Goal: Check status: Check status

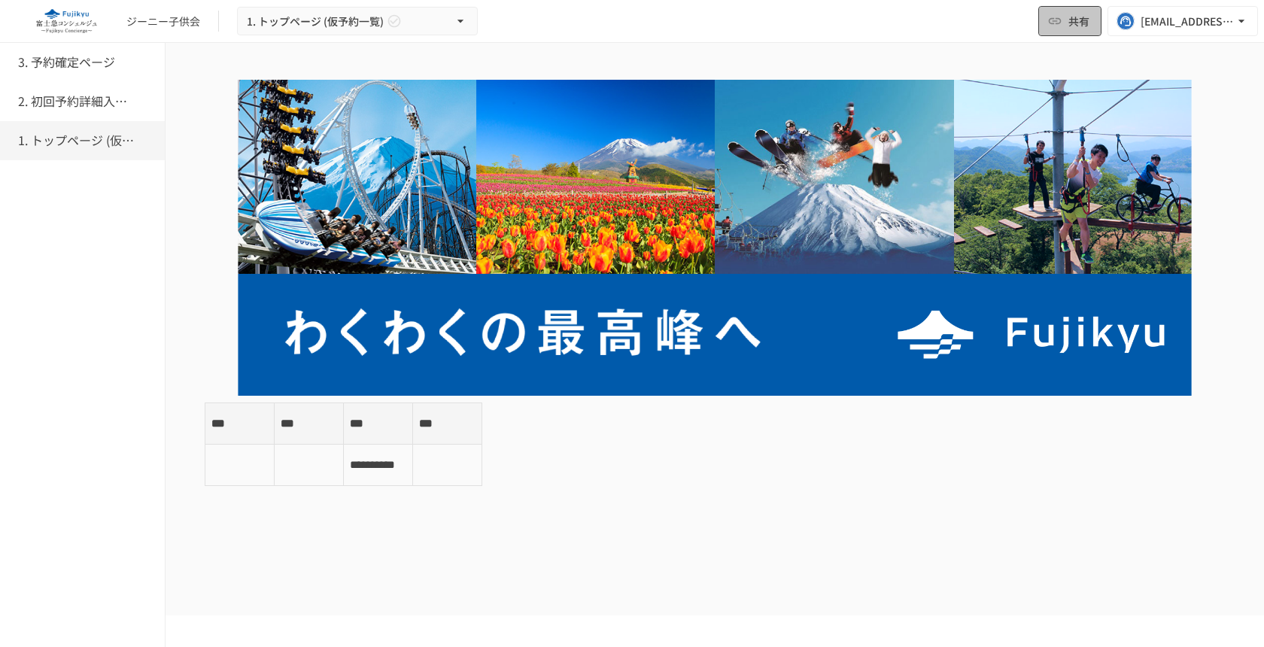
click at [1084, 31] on button "共有" at bounding box center [1069, 21] width 63 height 30
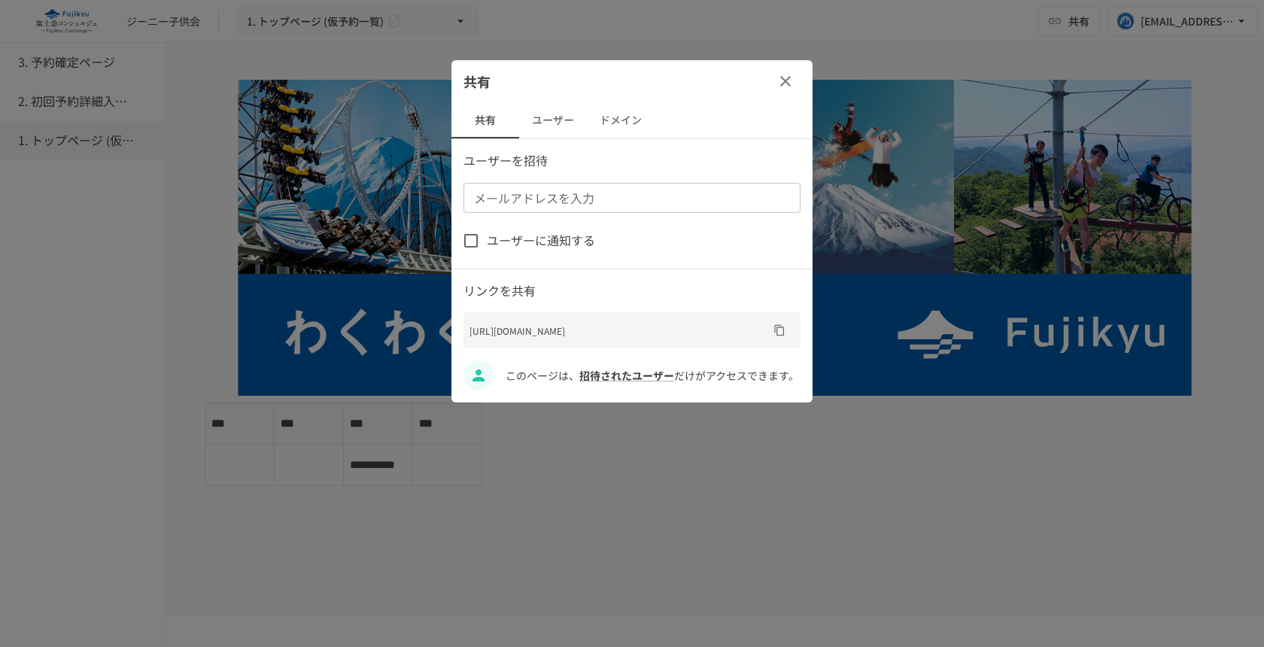
click at [572, 126] on button "ユーザー" at bounding box center [553, 120] width 68 height 36
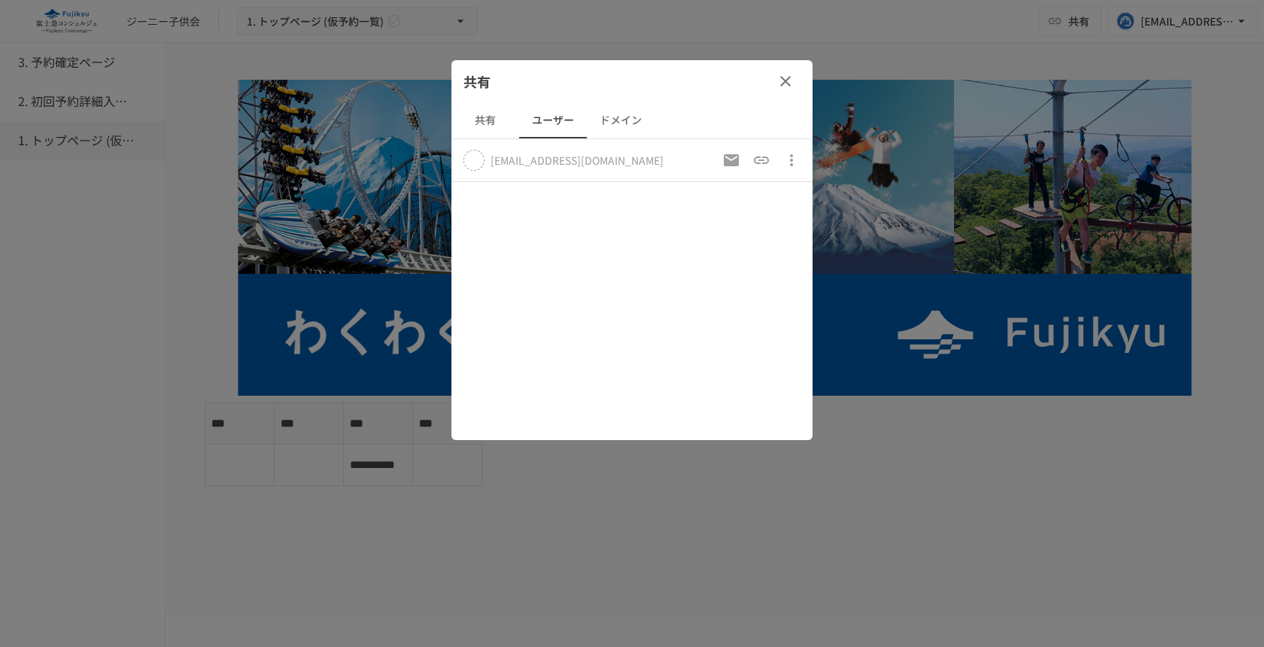
click at [788, 75] on icon "button" at bounding box center [786, 81] width 18 height 18
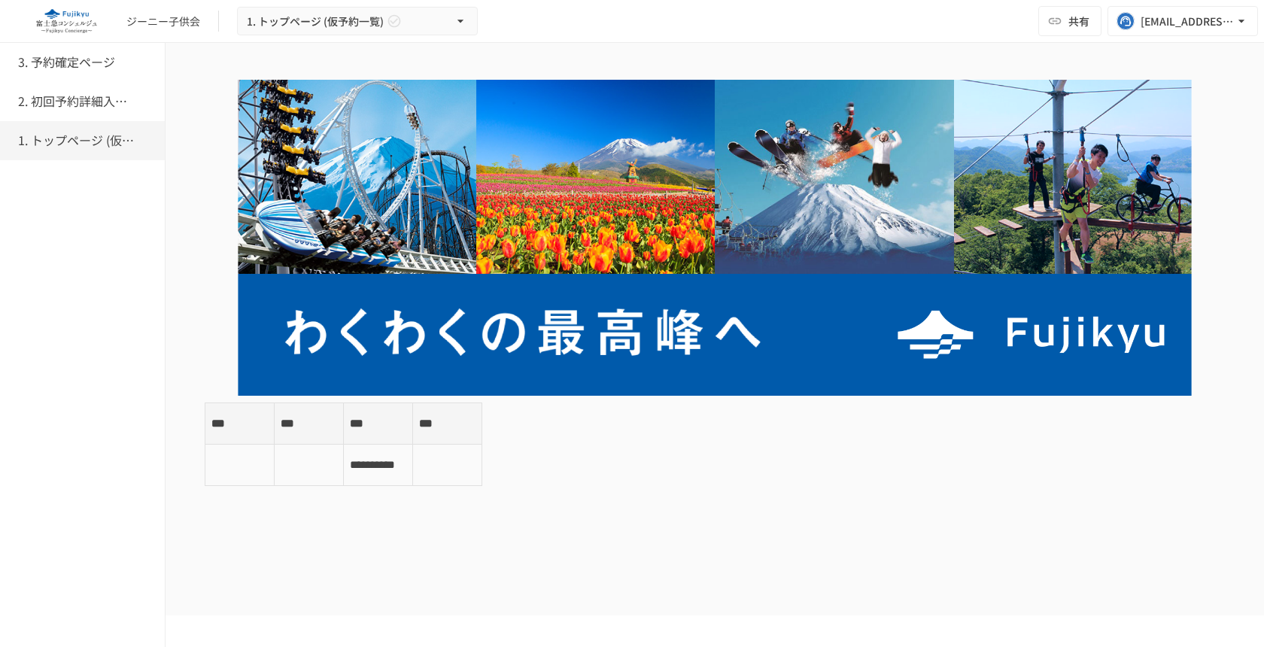
scroll to position [322, 0]
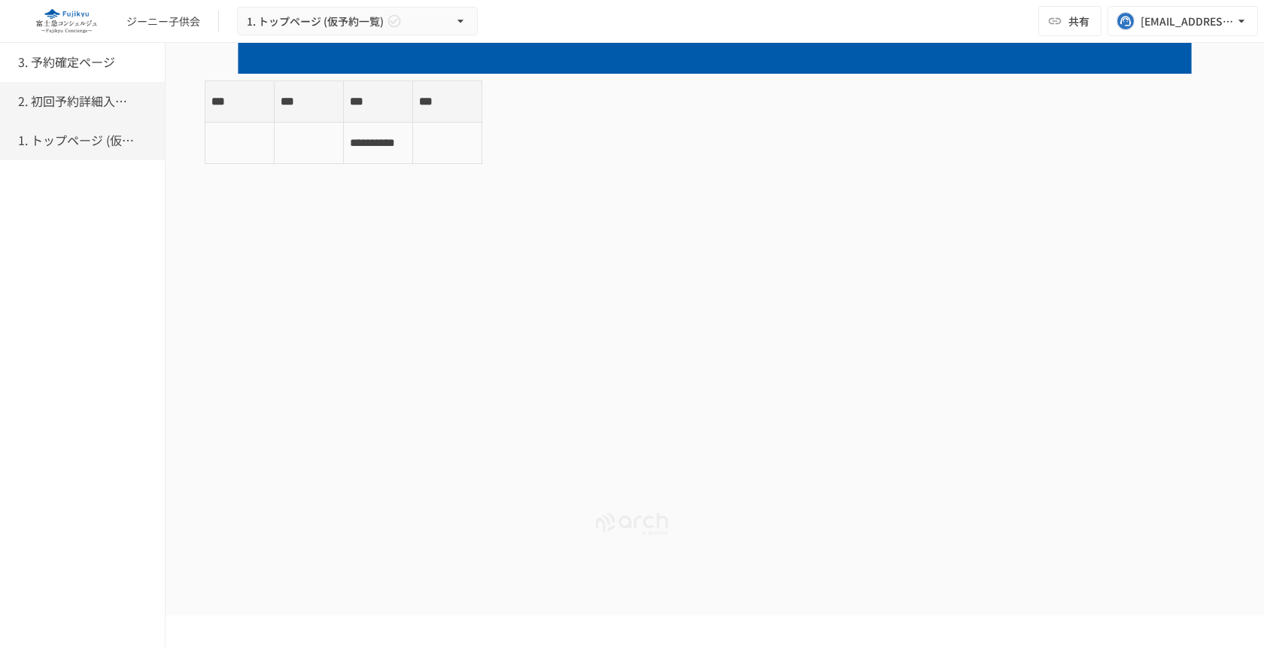
click at [65, 93] on h6 "2. 初回予約詳細入力ページ" at bounding box center [78, 102] width 120 height 20
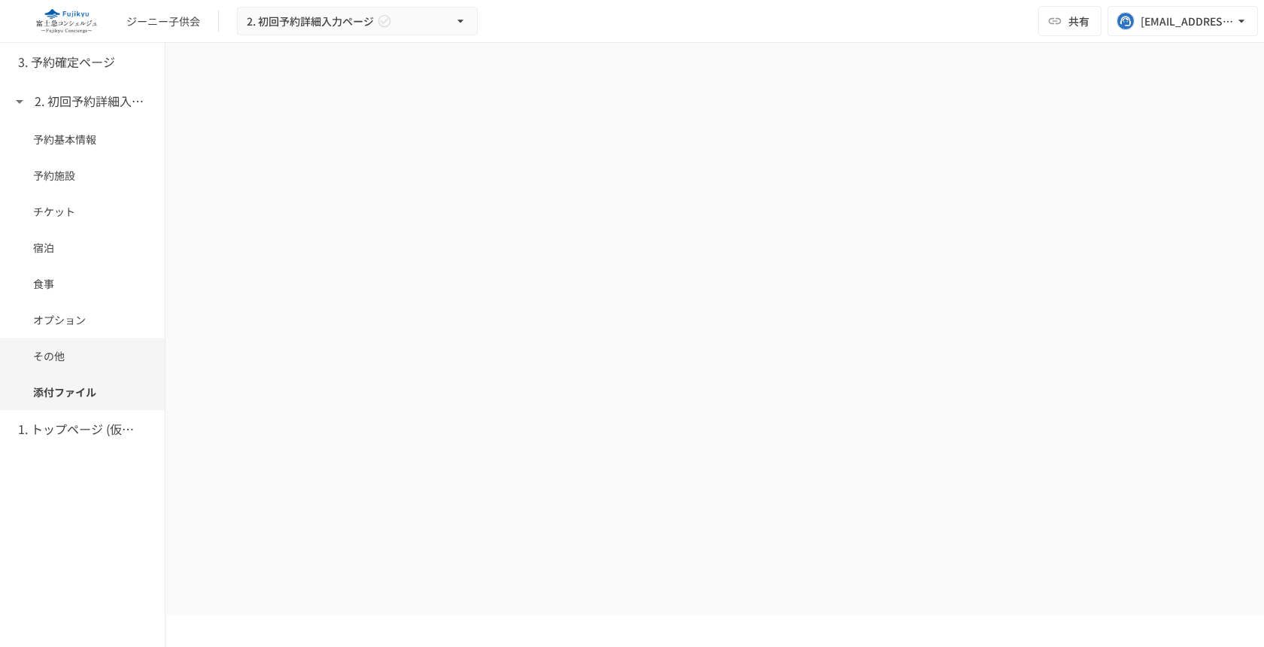
click at [77, 357] on span "その他" at bounding box center [82, 356] width 99 height 17
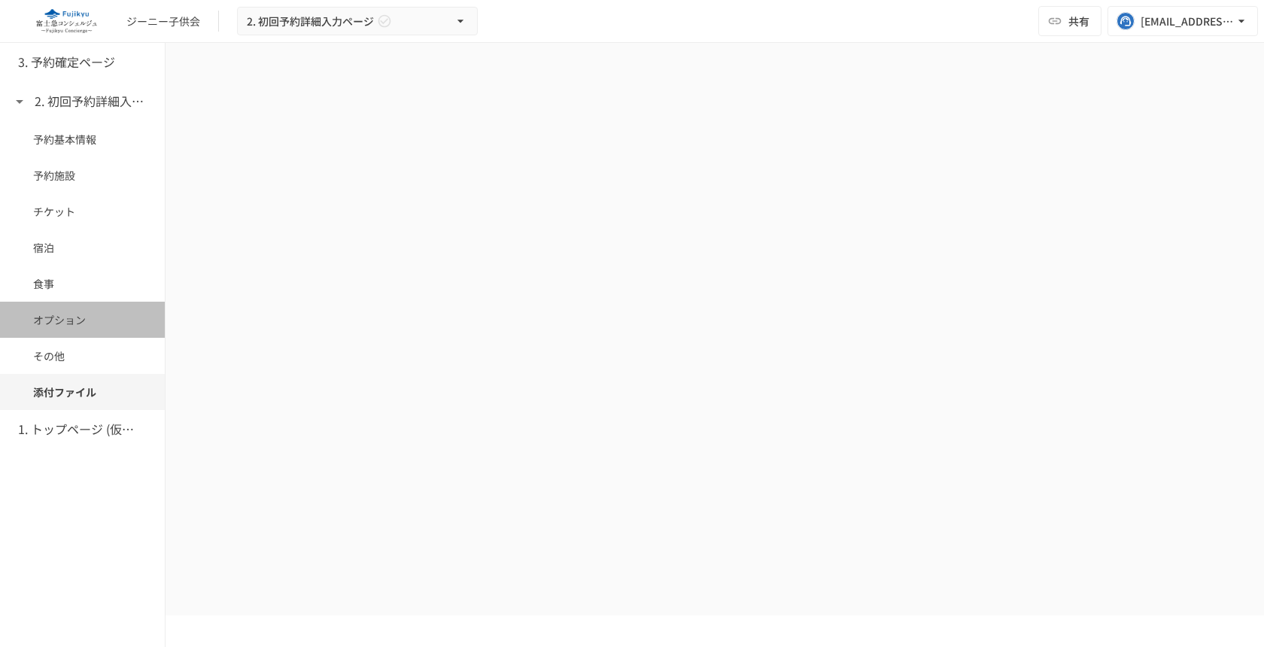
click at [77, 324] on span "オプション" at bounding box center [82, 320] width 99 height 17
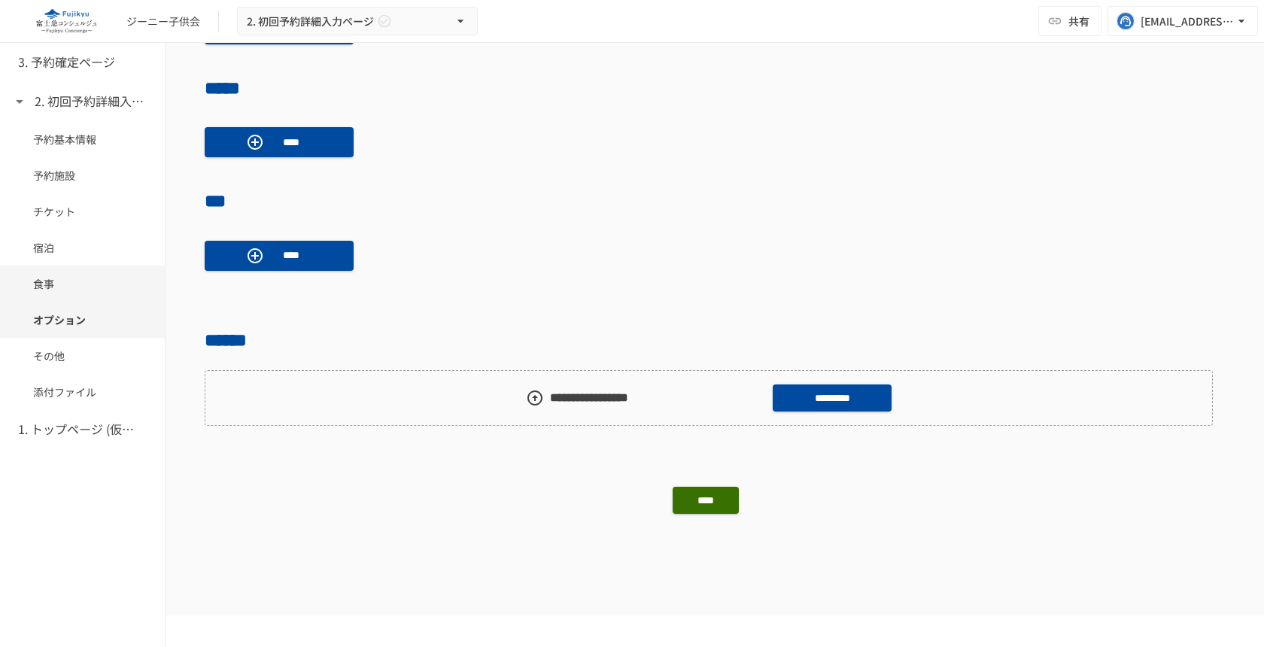
click at [62, 287] on span "食事" at bounding box center [82, 283] width 99 height 17
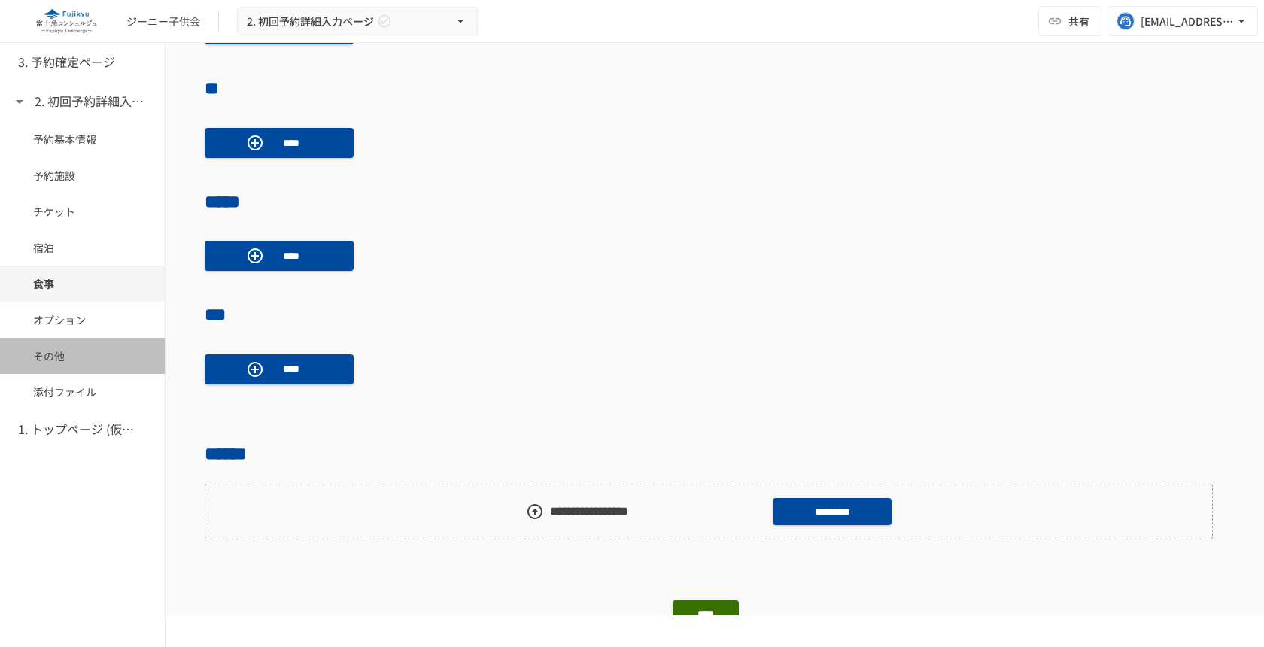
click at [56, 365] on div "その他" at bounding box center [82, 356] width 165 height 36
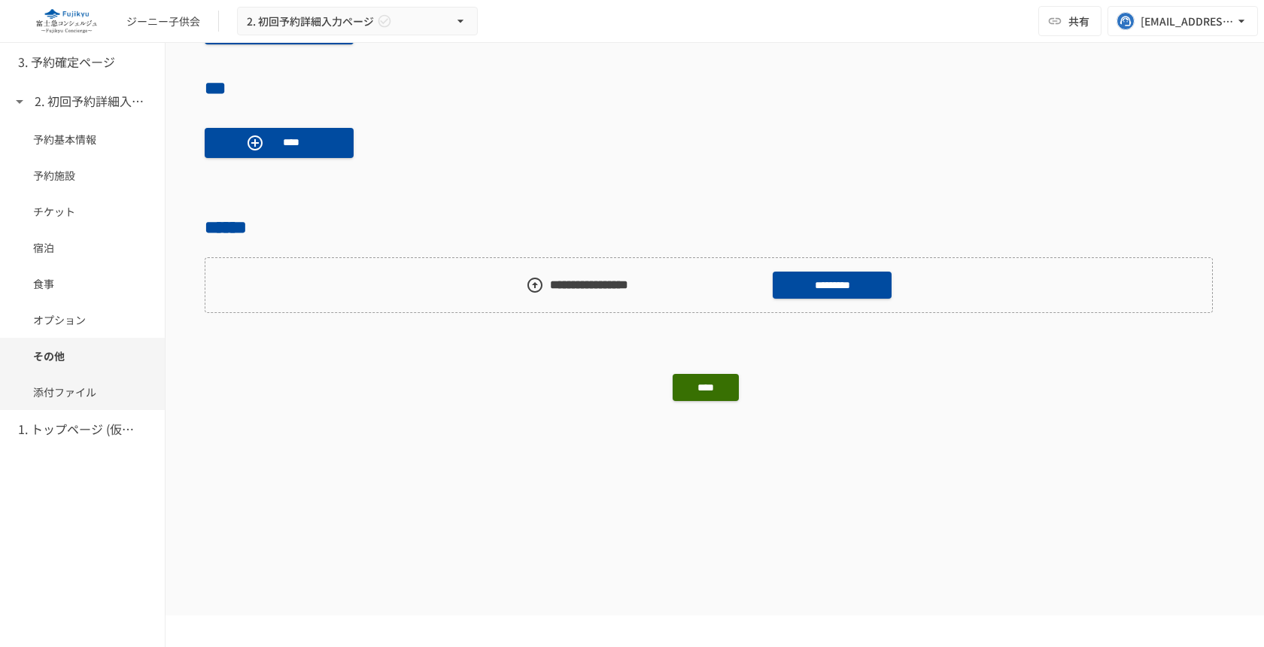
click at [63, 392] on span "添付ファイル" at bounding box center [82, 392] width 99 height 17
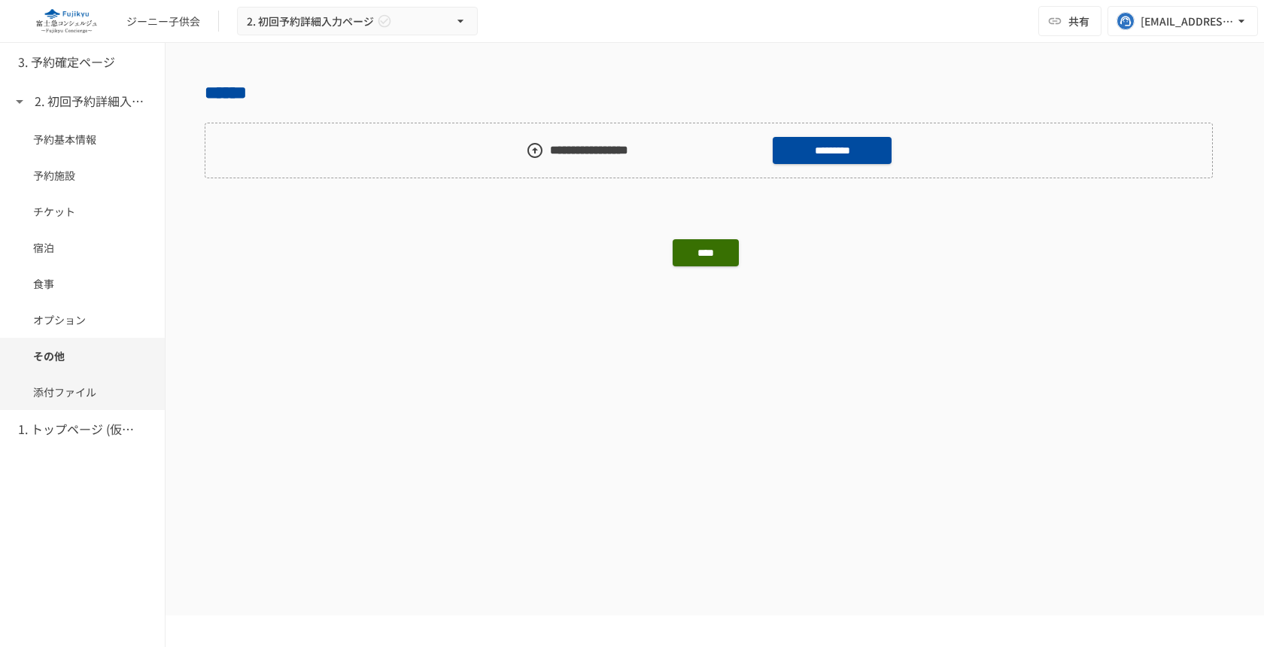
scroll to position [1606, 0]
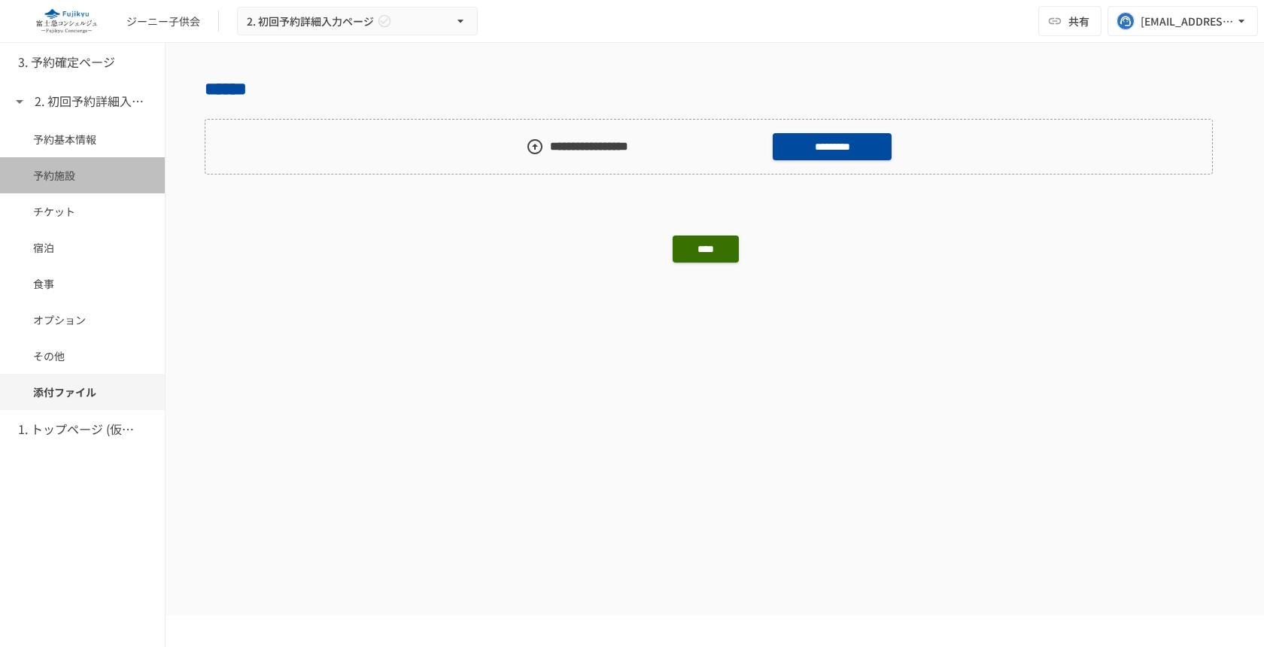
click at [74, 191] on div "予約施設" at bounding box center [82, 175] width 165 height 36
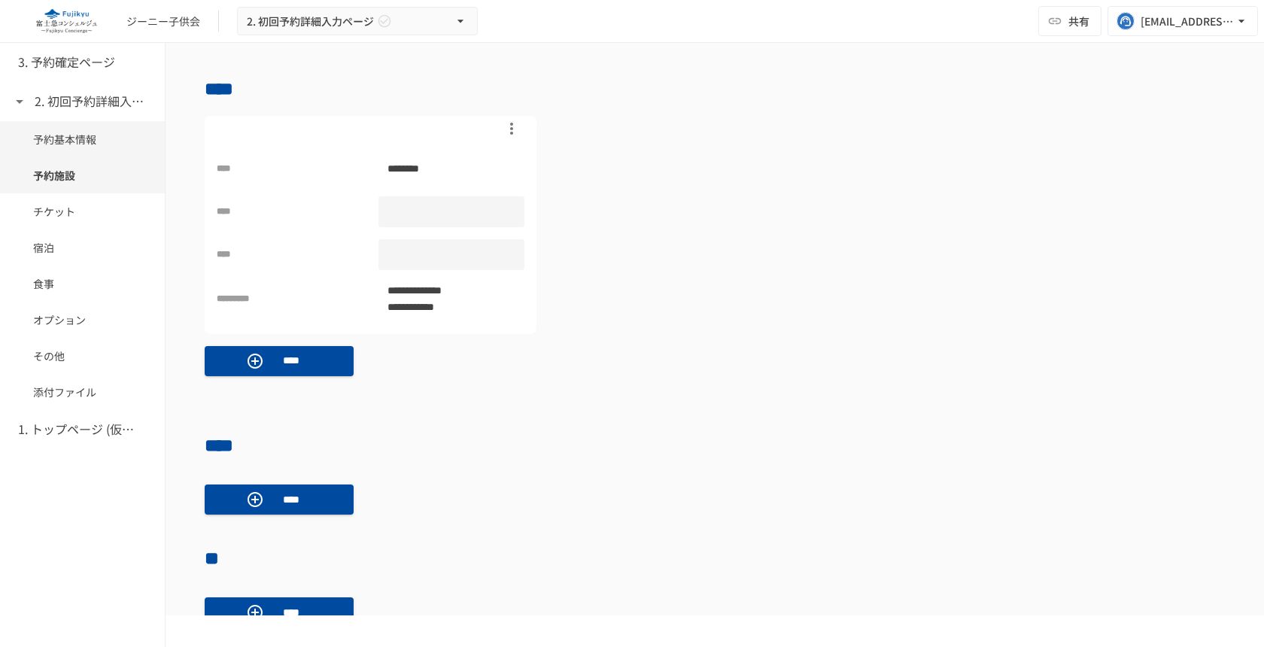
click at [79, 145] on span "予約基本情報" at bounding box center [82, 139] width 99 height 17
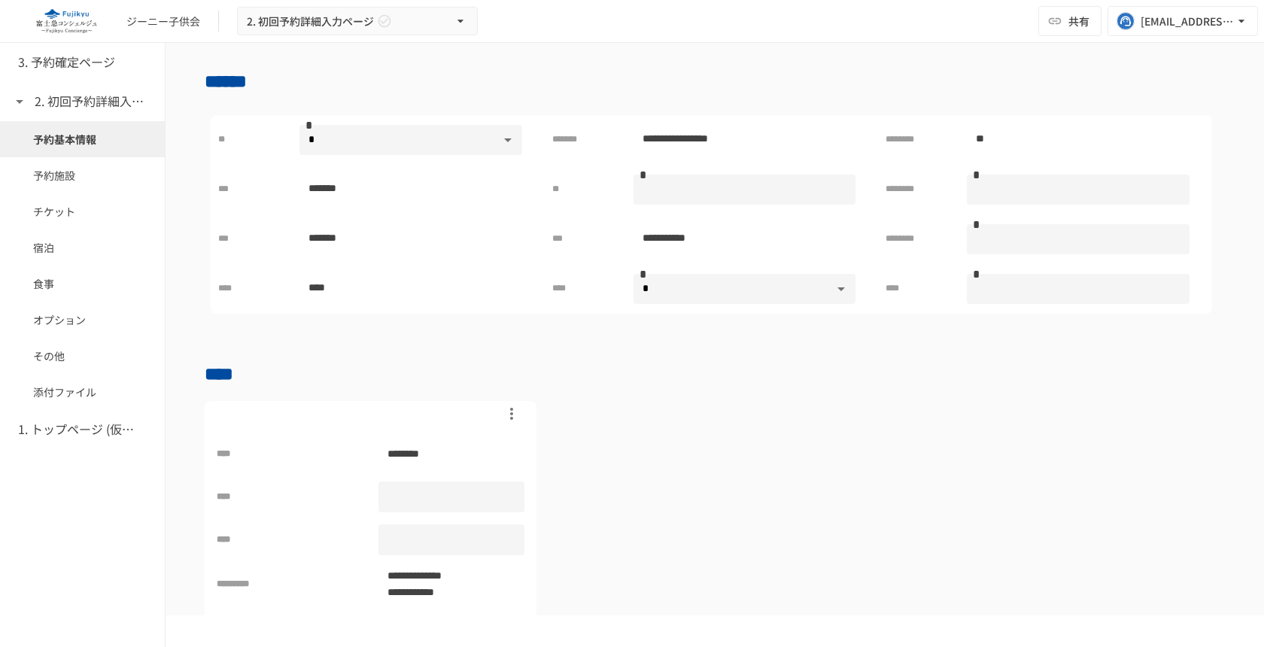
scroll to position [366, 0]
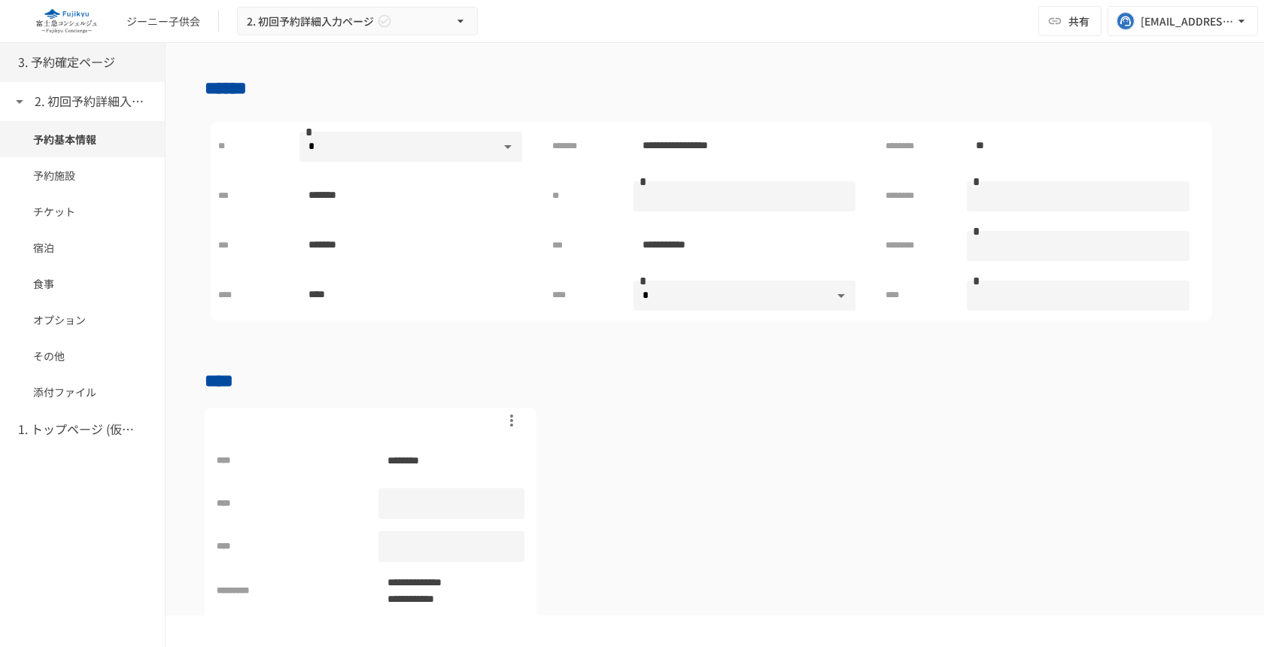
click at [72, 69] on h6 "3. 予約確定ページ" at bounding box center [66, 63] width 97 height 20
click at [59, 134] on span "予約施設" at bounding box center [82, 136] width 99 height 17
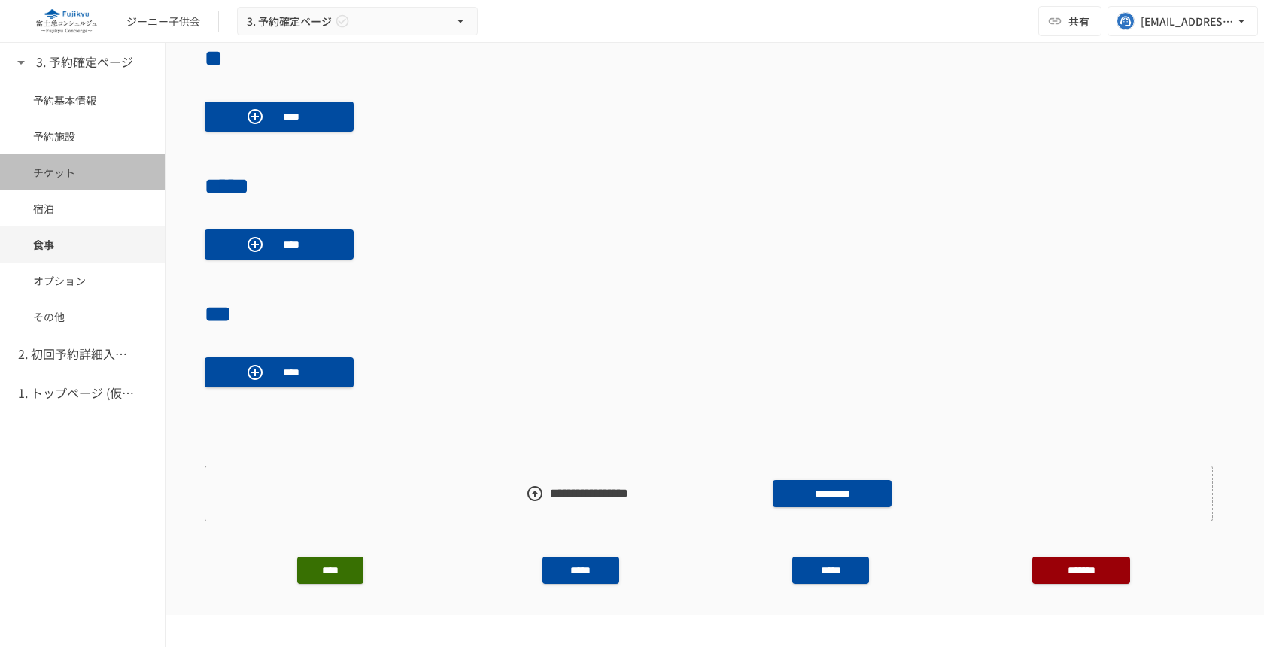
click at [58, 181] on div "チケット" at bounding box center [82, 172] width 165 height 36
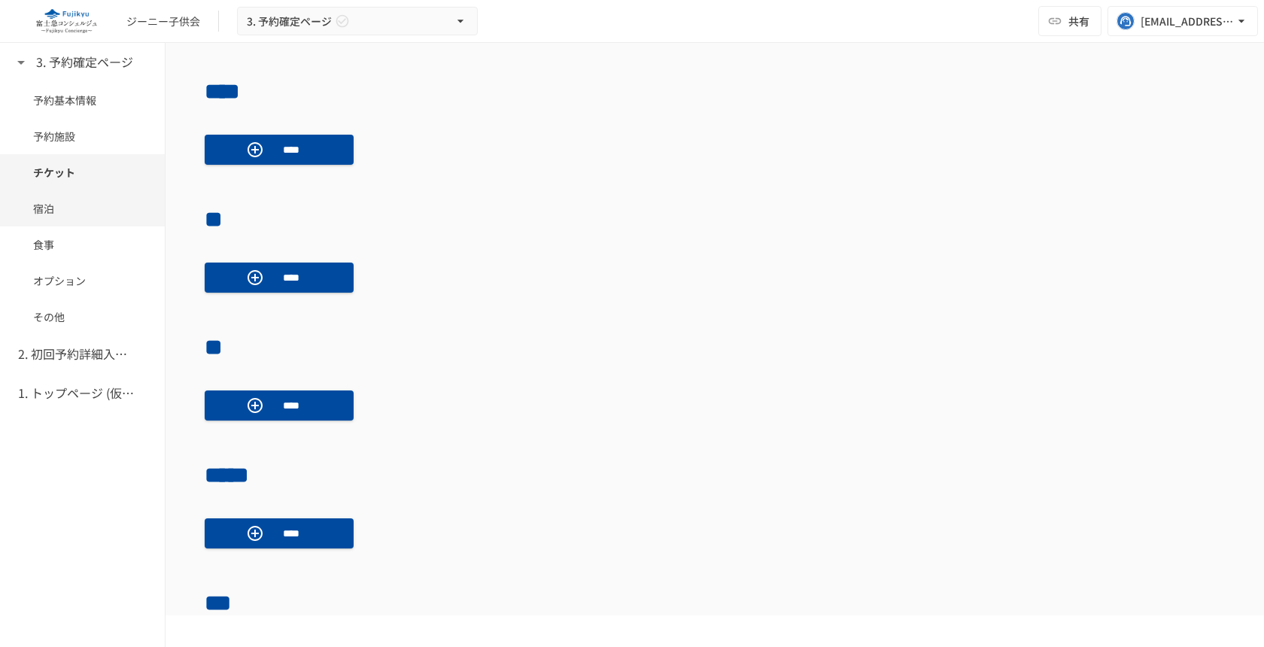
click at [58, 220] on div "宿泊" at bounding box center [82, 208] width 165 height 36
click at [56, 248] on span "食事" at bounding box center [82, 244] width 99 height 17
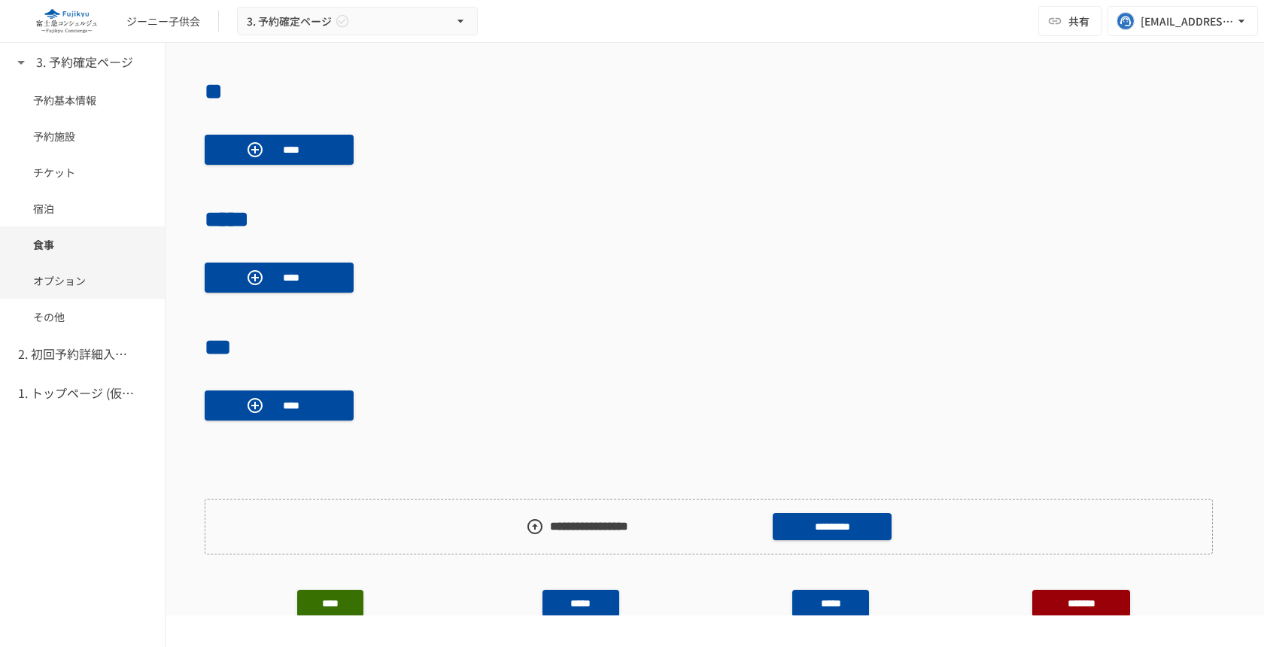
click at [59, 272] on span "オプション" at bounding box center [82, 280] width 99 height 17
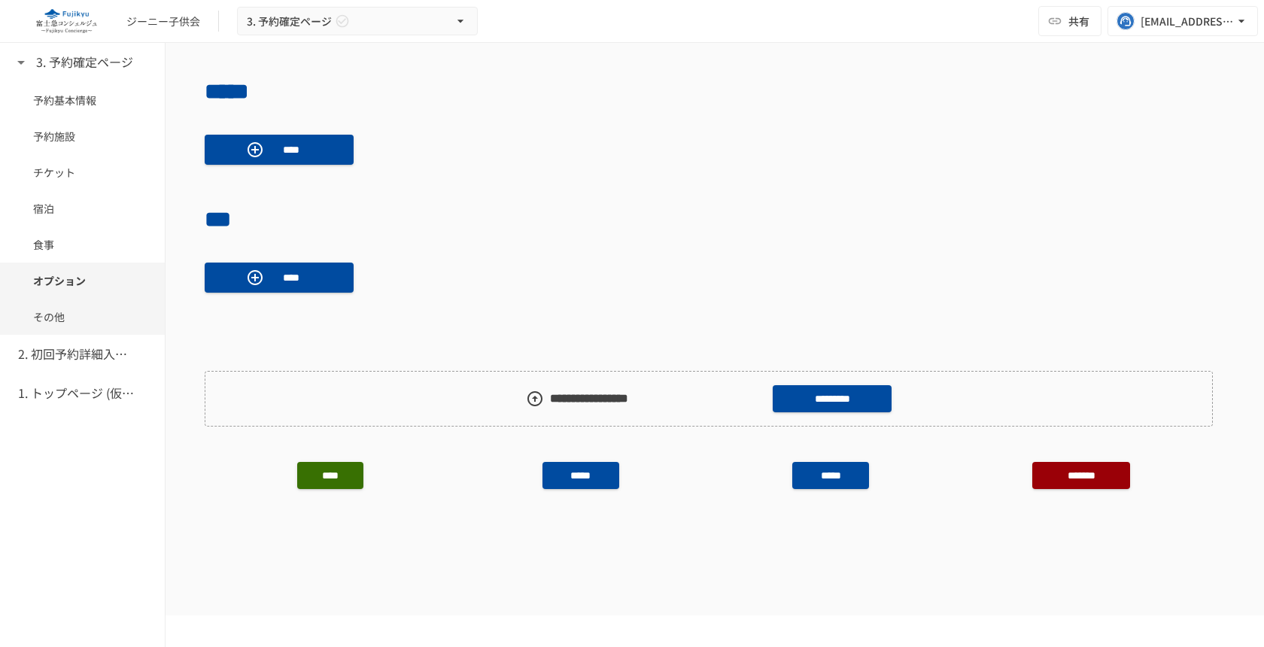
click at [59, 306] on div "その他" at bounding box center [82, 317] width 165 height 36
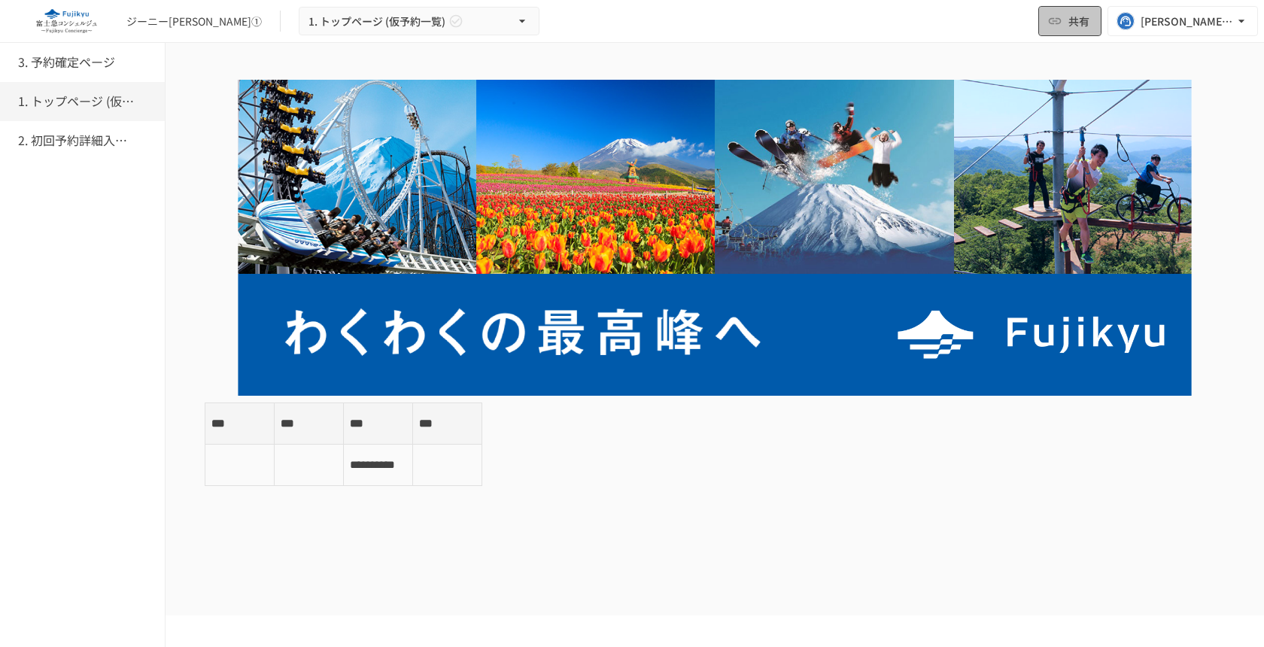
click at [1063, 19] on button "共有" at bounding box center [1069, 21] width 63 height 30
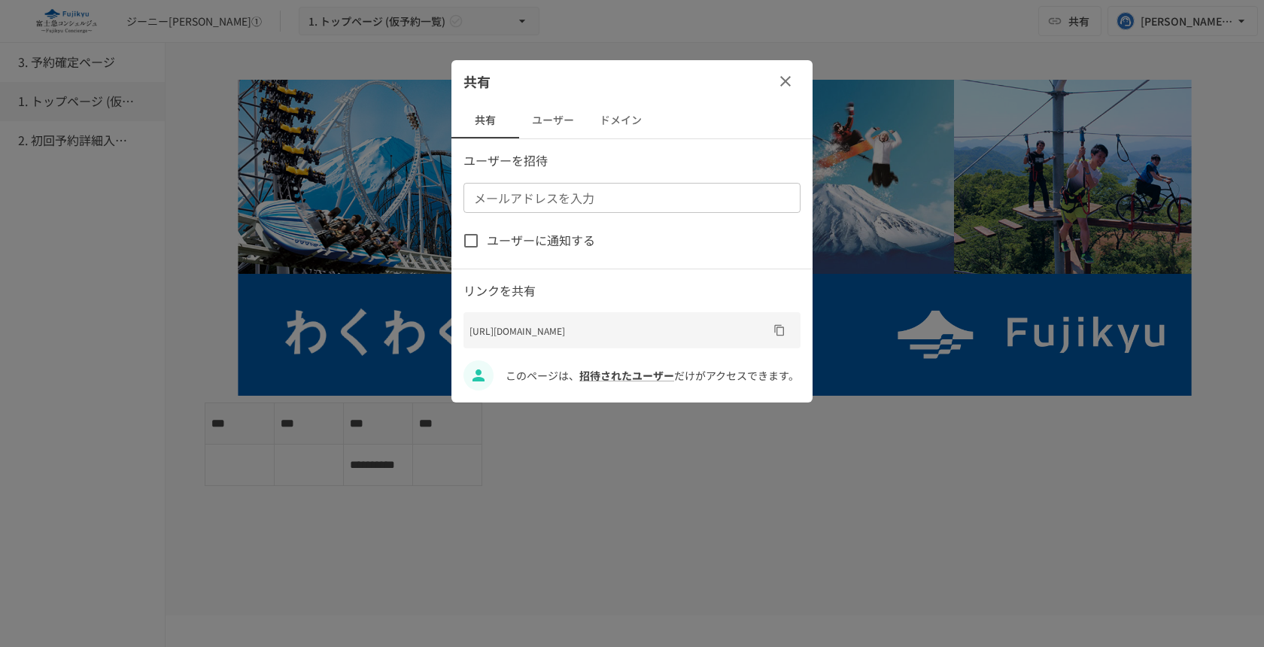
click at [562, 112] on button "ユーザー" at bounding box center [553, 120] width 68 height 36
